Goal: Task Accomplishment & Management: Manage account settings

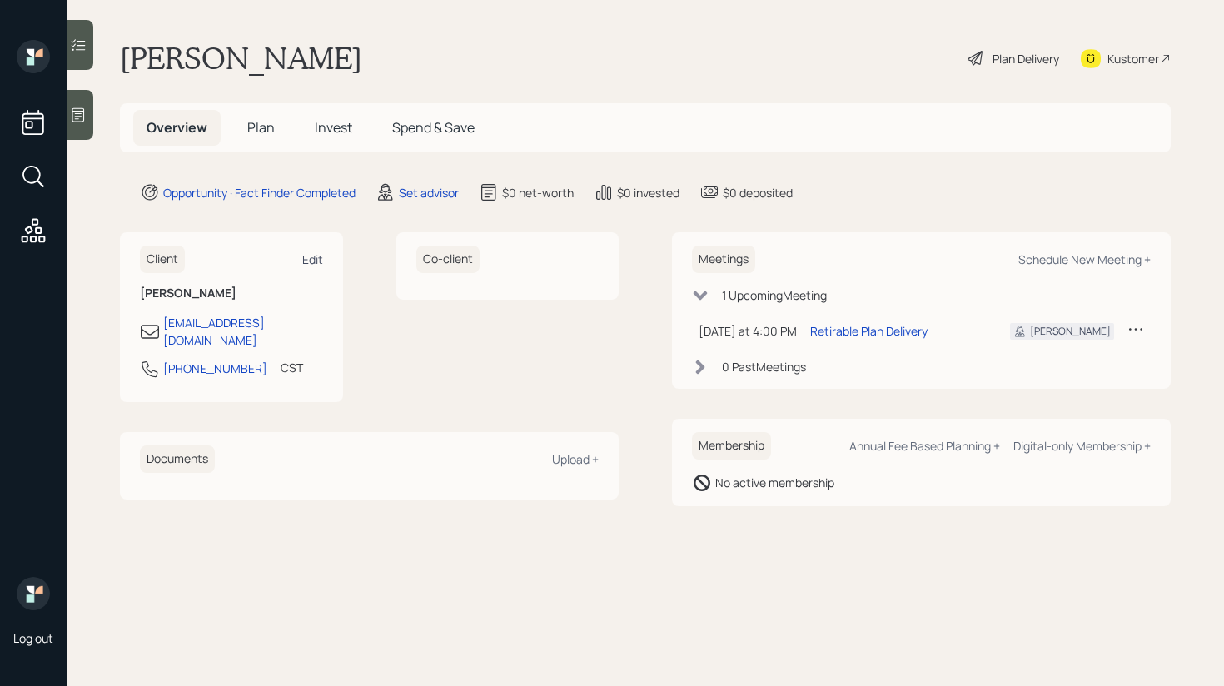
click at [317, 253] on div "Edit" at bounding box center [312, 259] width 21 height 16
select select "America/[GEOGRAPHIC_DATA]"
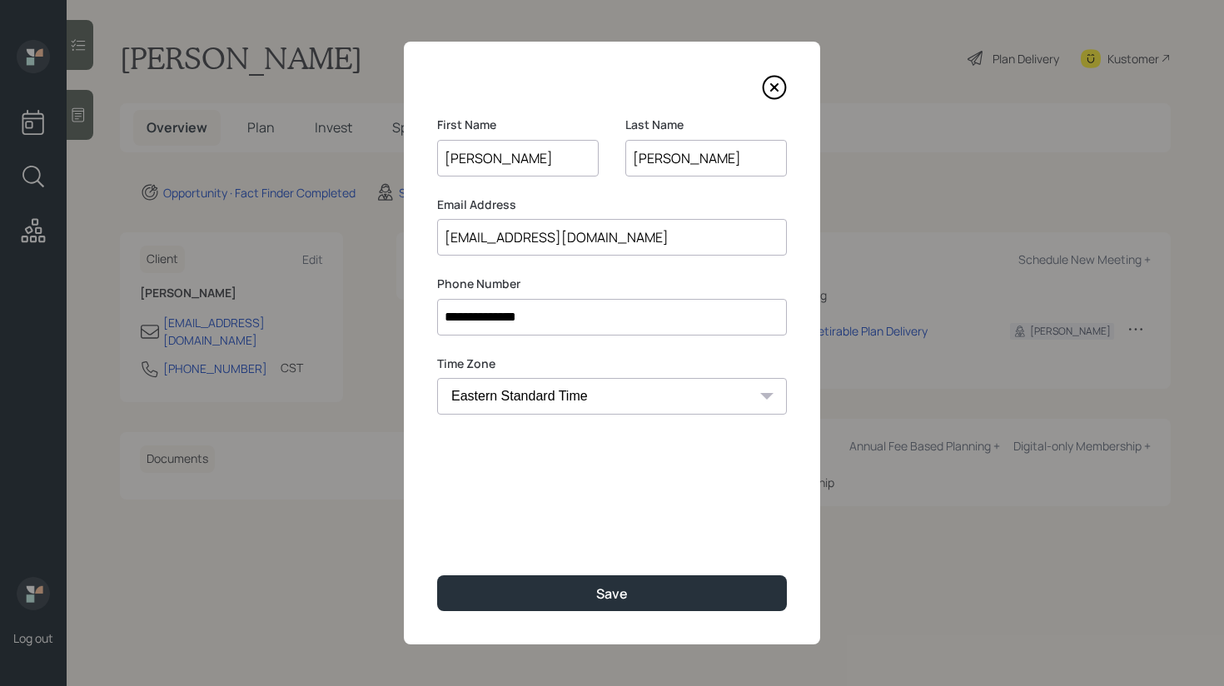
click at [508, 245] on input "[EMAIL_ADDRESS][DOMAIN_NAME]" at bounding box center [612, 237] width 350 height 37
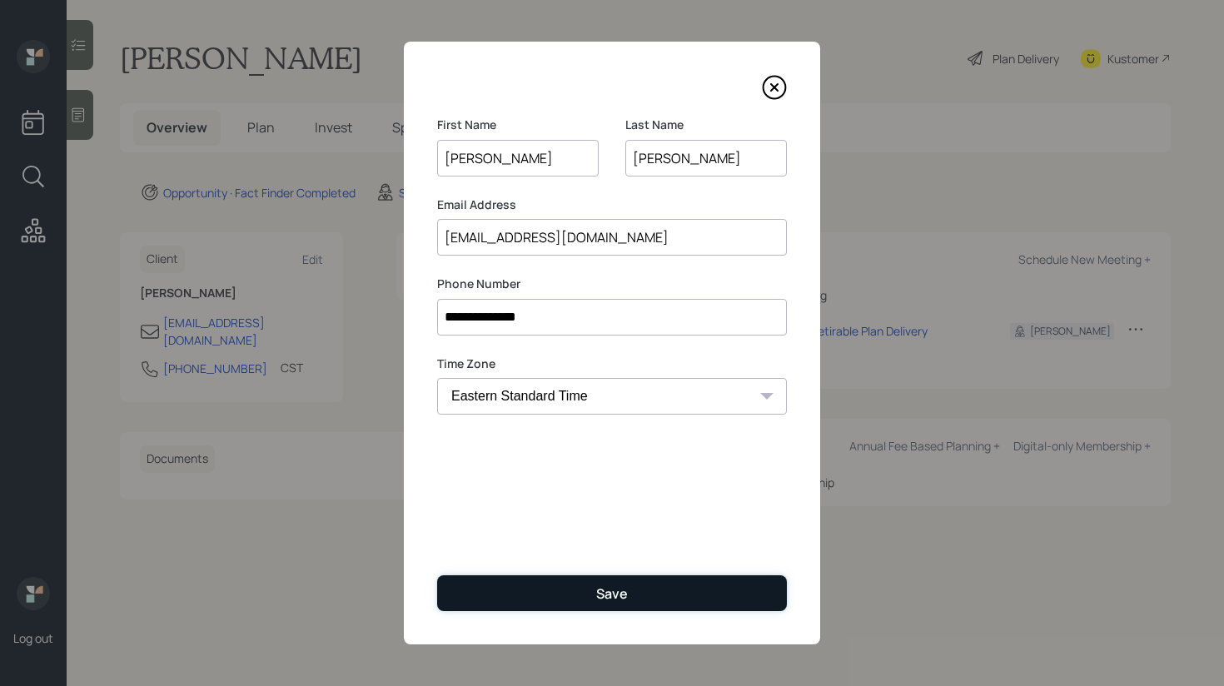
click at [559, 610] on button "Save" at bounding box center [612, 593] width 350 height 36
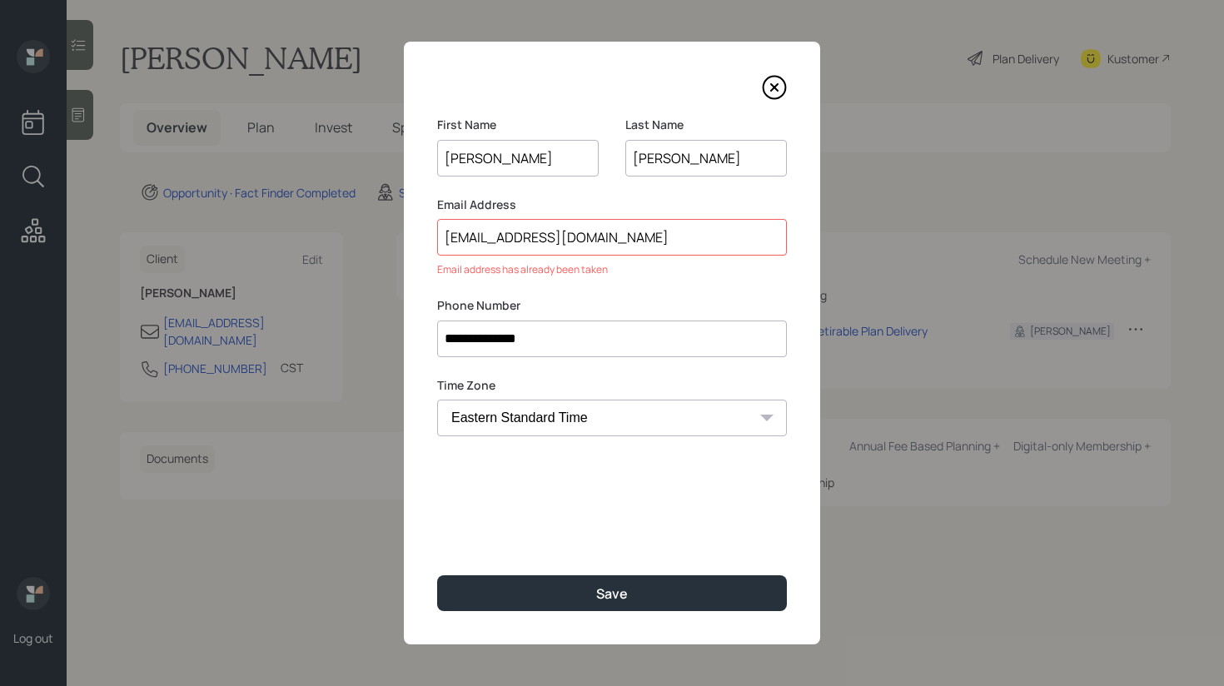
click at [503, 239] on input "[EMAIL_ADDRESS][DOMAIN_NAME]" at bounding box center [612, 237] width 350 height 37
click at [595, 236] on input "[EMAIL_ADDRESS][DOMAIN_NAME]" at bounding box center [612, 237] width 350 height 37
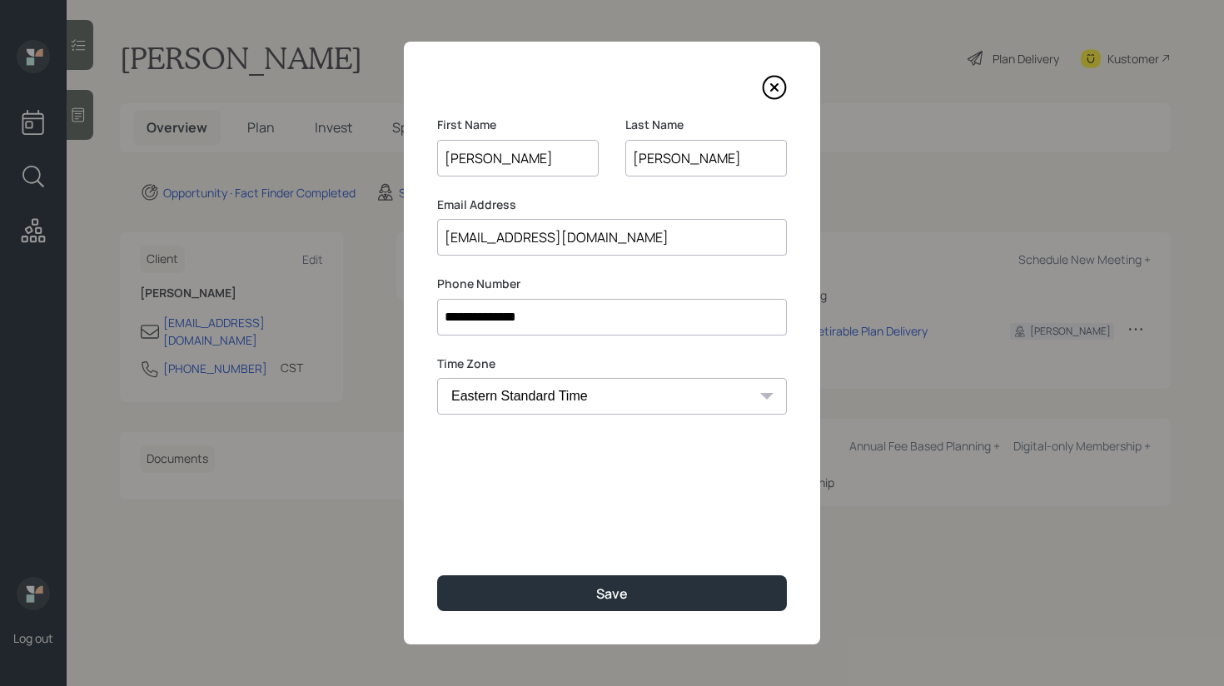
click at [506, 243] on input "[EMAIL_ADDRESS][DOMAIN_NAME]" at bounding box center [612, 237] width 350 height 37
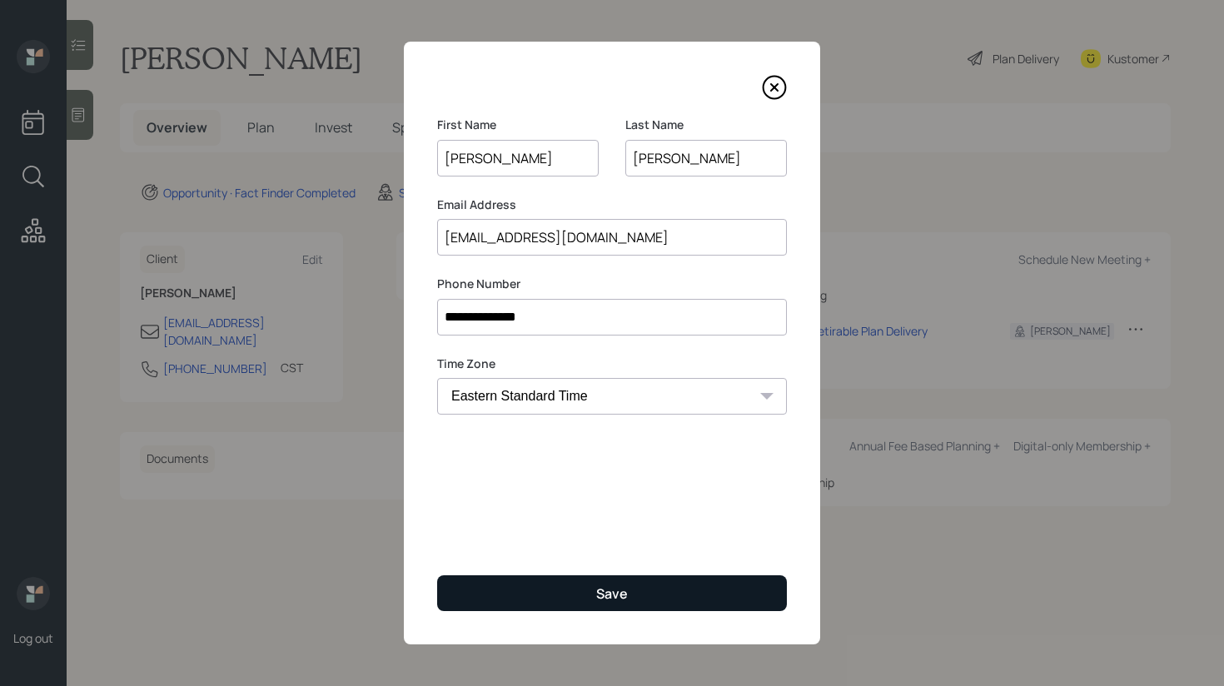
type input "[EMAIL_ADDRESS][DOMAIN_NAME]"
click at [567, 605] on button "Save" at bounding box center [612, 593] width 350 height 36
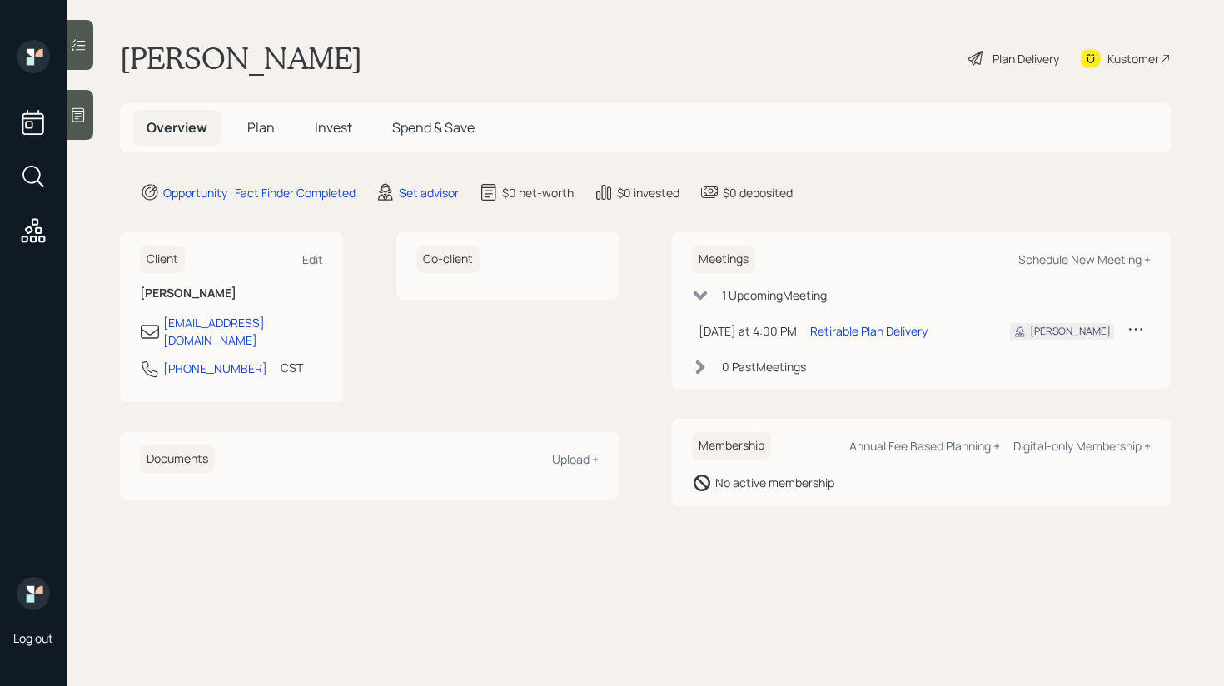
click at [774, 49] on div "[PERSON_NAME] Plan Delivery Kustomer" at bounding box center [645, 58] width 1051 height 37
